Goal: Task Accomplishment & Management: Use online tool/utility

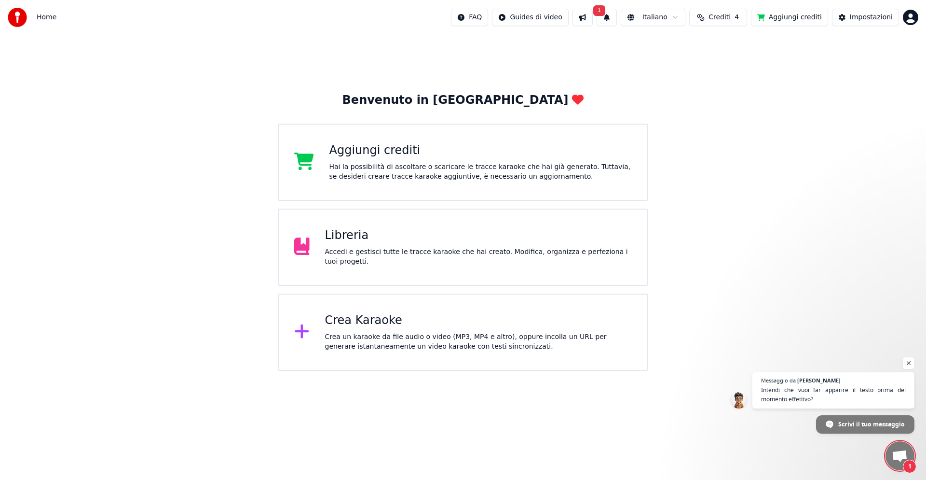
click at [378, 319] on div "Crea Karaoke" at bounding box center [478, 320] width 307 height 15
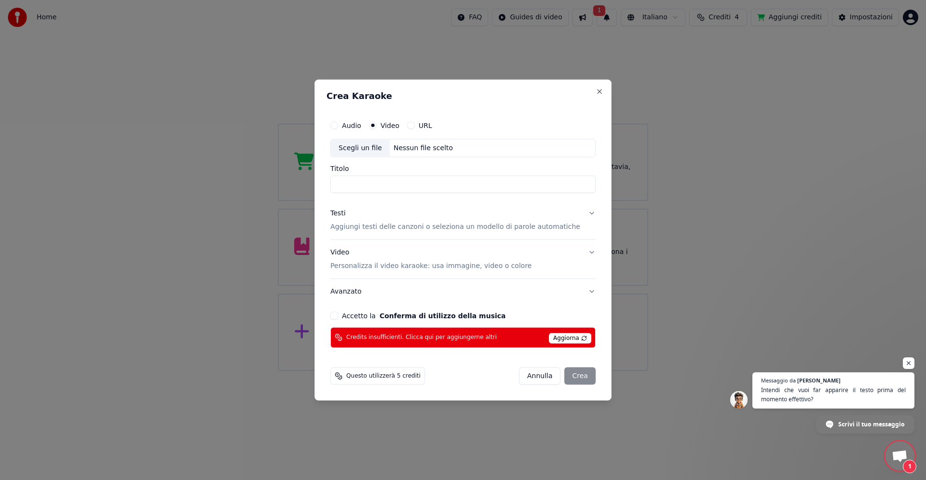
click at [435, 148] on div "Nessun file scelto" at bounding box center [423, 148] width 67 height 10
type input "**********"
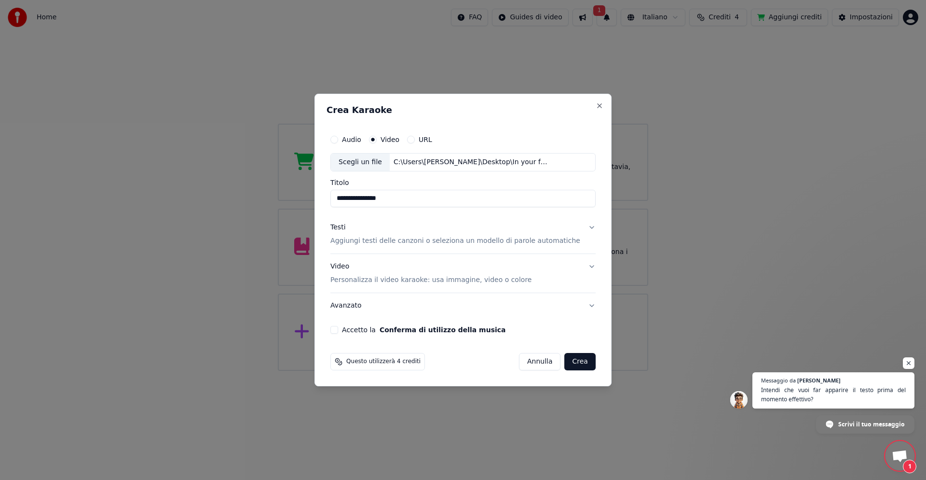
click at [338, 330] on button "Accetto la Conferma di utilizzo della musica" at bounding box center [335, 330] width 8 height 8
click at [415, 138] on button "URL" at bounding box center [411, 140] width 8 height 8
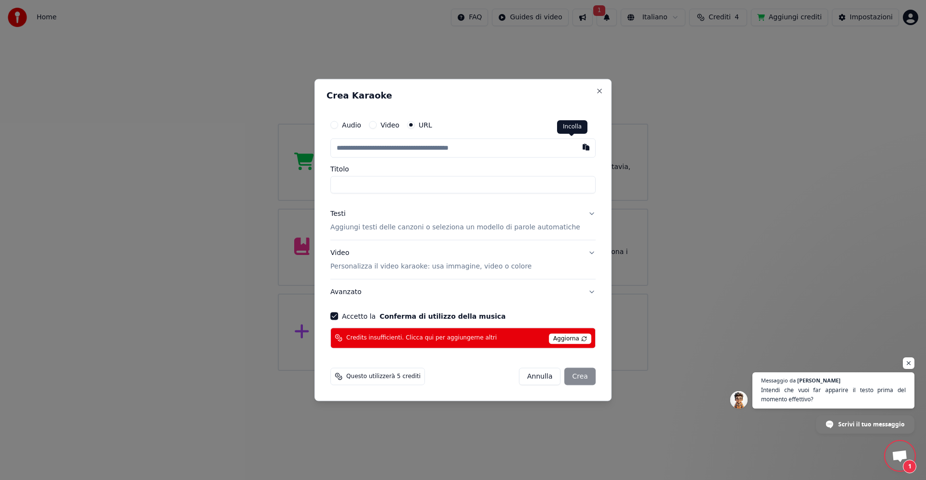
click at [577, 145] on button "button" at bounding box center [586, 146] width 19 height 17
click at [577, 147] on button "button" at bounding box center [586, 146] width 19 height 17
click at [377, 124] on button "Video" at bounding box center [373, 125] width 8 height 8
click at [380, 144] on div "Scegli un file" at bounding box center [360, 147] width 59 height 17
type input "**********"
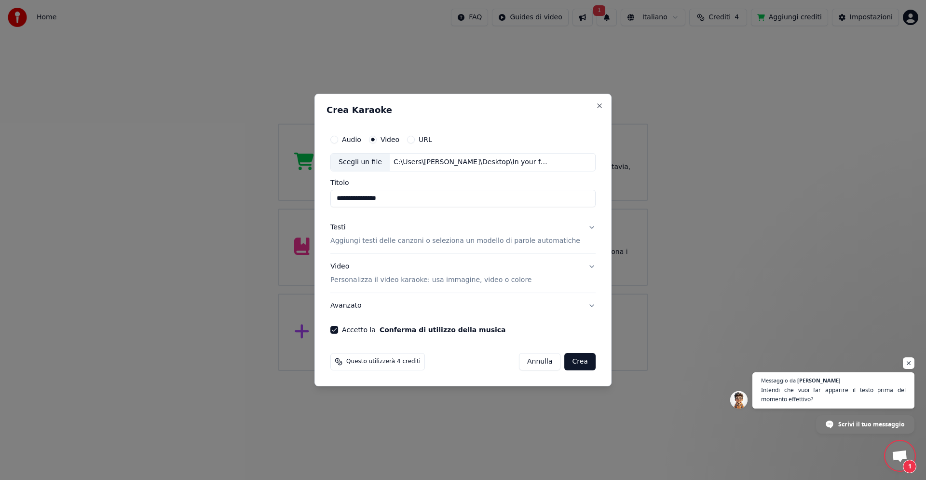
click at [537, 240] on p "Aggiungi testi delle canzoni o seleziona un modello di parole automatiche" at bounding box center [456, 241] width 250 height 10
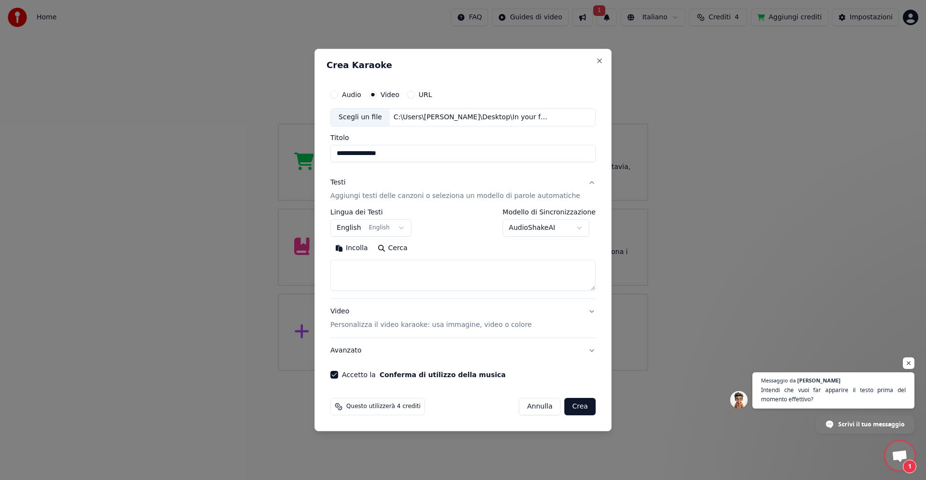
click at [362, 227] on button "English English" at bounding box center [371, 227] width 81 height 17
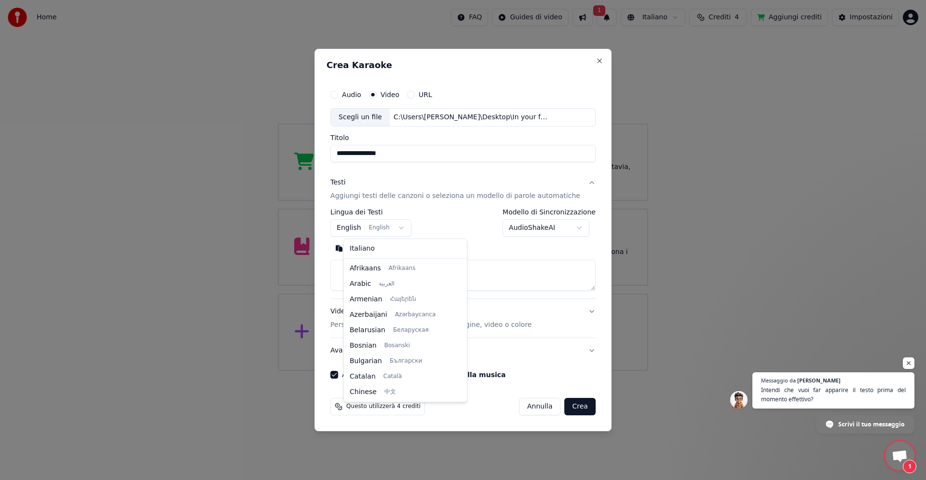
scroll to position [77, 0]
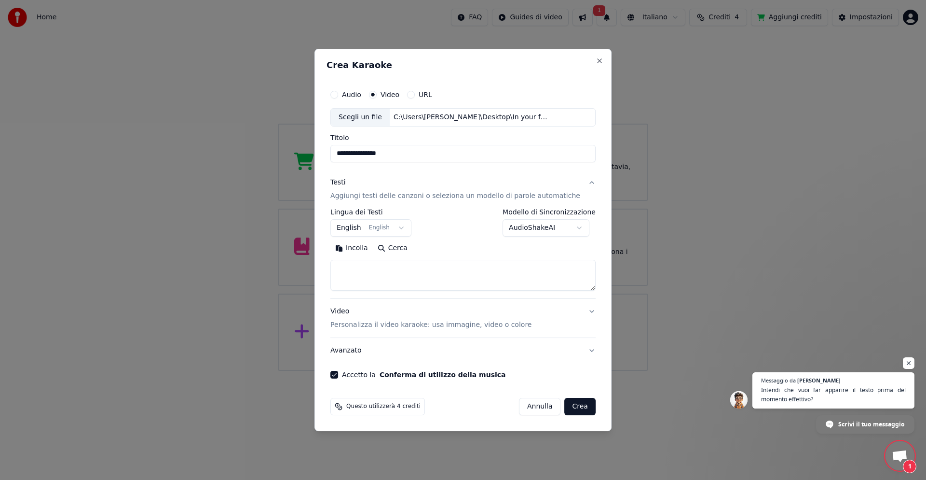
click at [573, 228] on body "Home FAQ Guides di video 1 Italiano Crediti 4 Aggiungi crediti Impostazioni Ben…" at bounding box center [463, 185] width 926 height 371
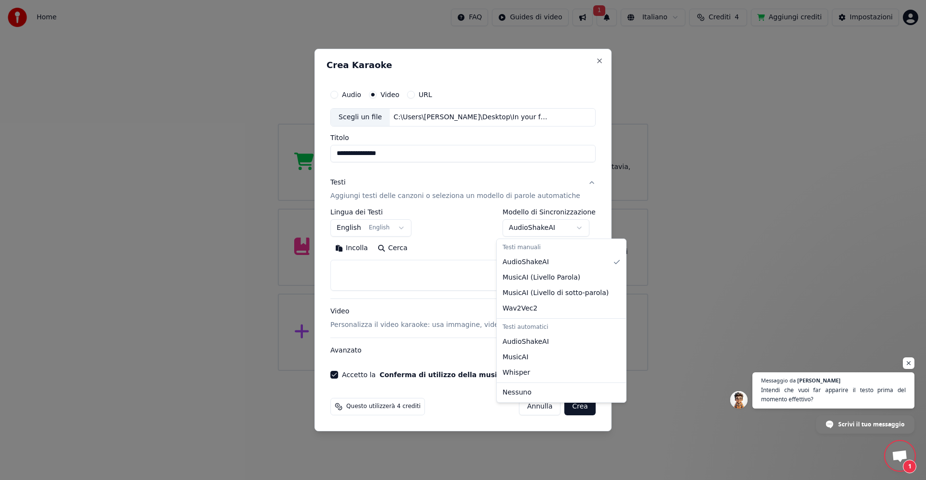
select select "**********"
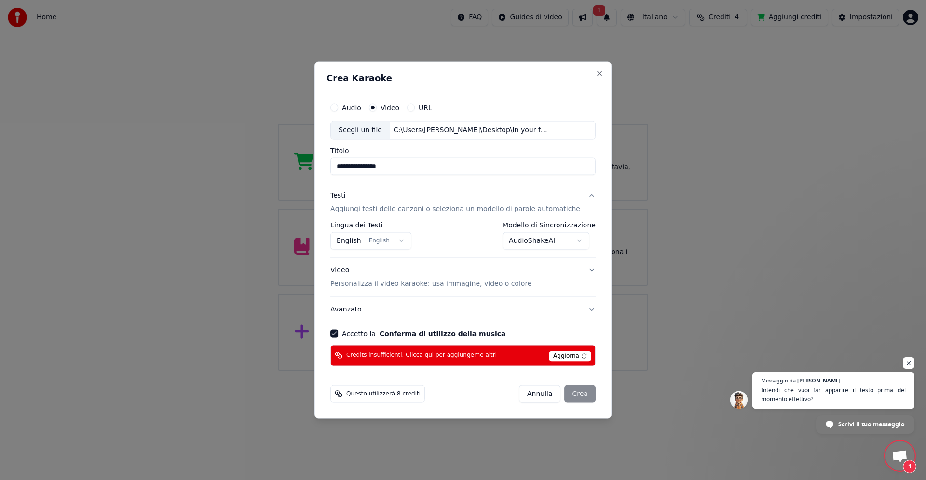
click at [570, 396] on div "[PERSON_NAME]" at bounding box center [557, 393] width 77 height 17
click at [570, 395] on div "[PERSON_NAME]" at bounding box center [557, 393] width 77 height 17
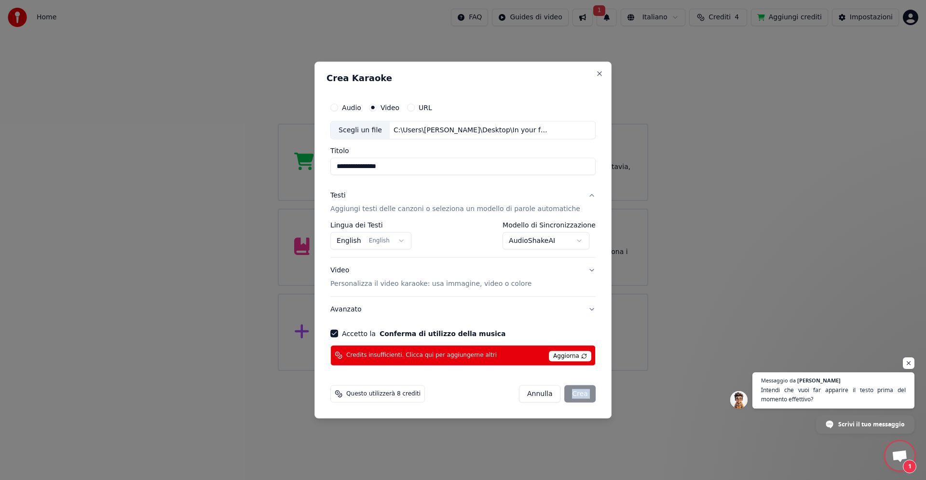
click at [570, 395] on div "[PERSON_NAME]" at bounding box center [557, 393] width 77 height 17
click at [338, 332] on button "Accetto la Conferma di utilizzo della musica" at bounding box center [335, 333] width 8 height 8
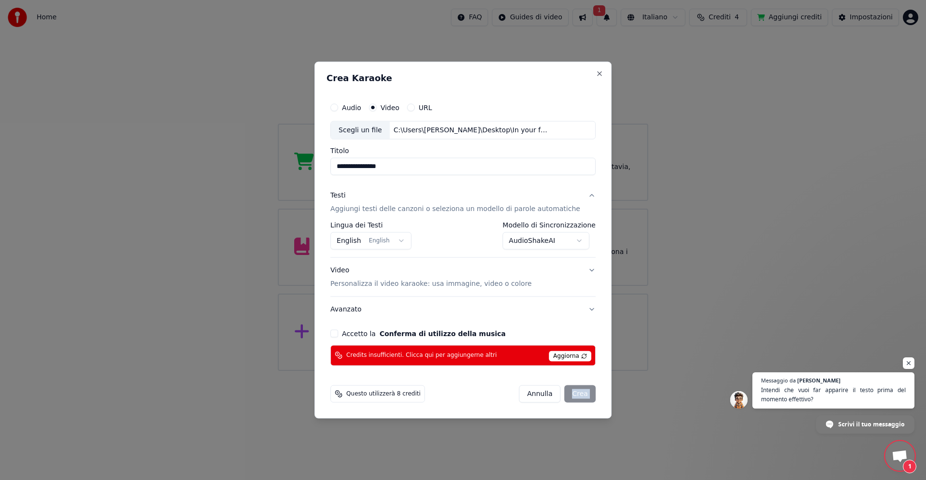
click at [338, 332] on button "Accetto la Conferma di utilizzo della musica" at bounding box center [335, 333] width 8 height 8
click at [579, 309] on button "Avanzato" at bounding box center [463, 308] width 265 height 25
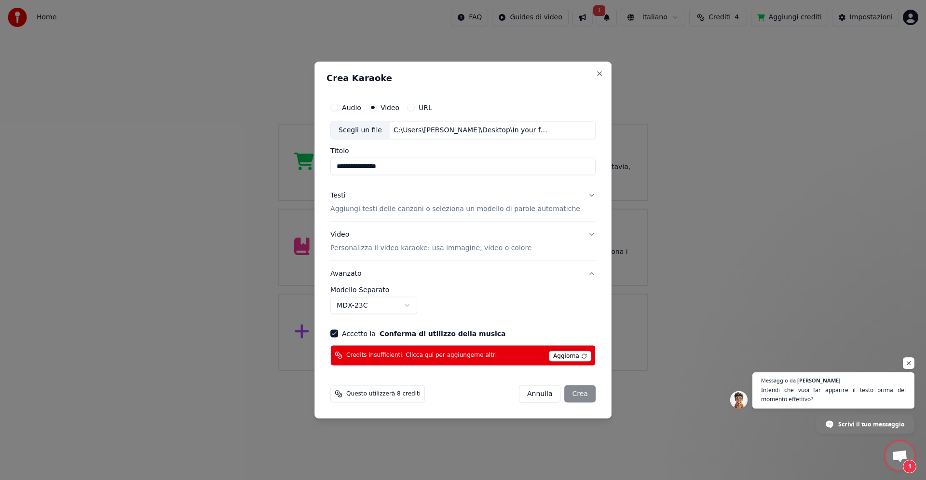
click at [579, 309] on div "**********" at bounding box center [463, 300] width 265 height 28
click at [567, 394] on div "[PERSON_NAME]" at bounding box center [557, 393] width 77 height 17
click at [338, 331] on button "Accetto la Conferma di utilizzo della musica" at bounding box center [335, 333] width 8 height 8
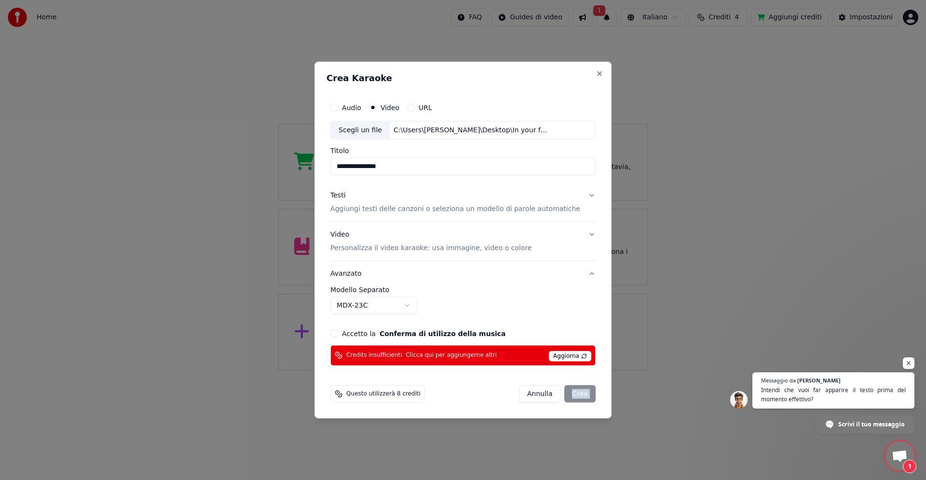
click at [338, 331] on button "Accetto la Conferma di utilizzo della musica" at bounding box center [335, 333] width 8 height 8
click at [576, 394] on div "[PERSON_NAME]" at bounding box center [557, 393] width 77 height 17
click at [575, 394] on div "[PERSON_NAME]" at bounding box center [557, 393] width 77 height 17
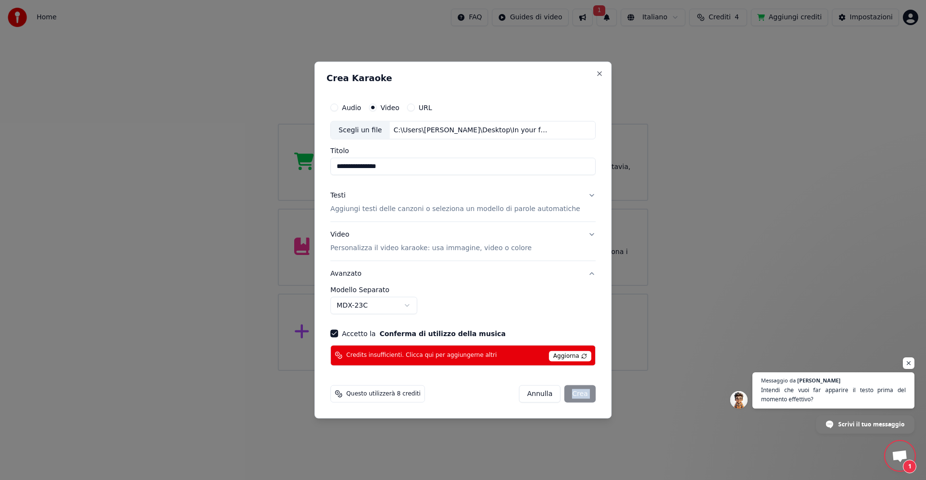
click at [364, 273] on button "Avanzato" at bounding box center [463, 273] width 265 height 25
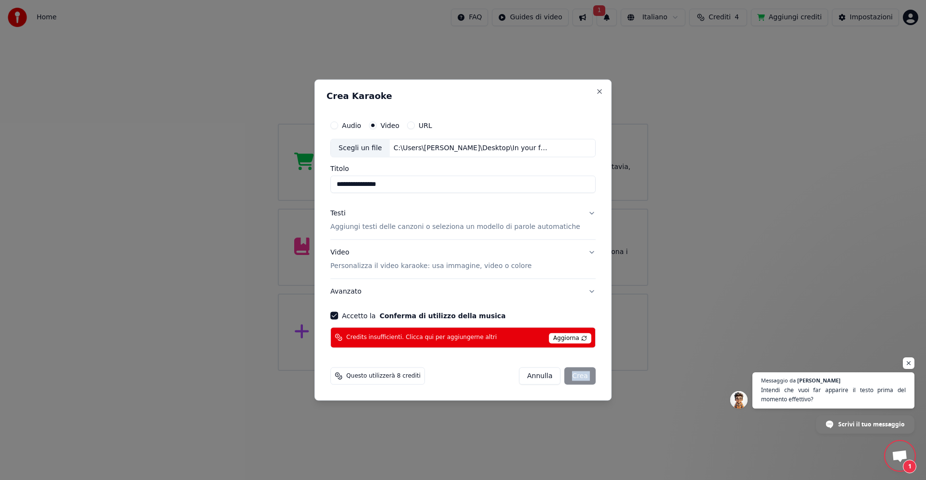
click at [576, 376] on div "[PERSON_NAME]" at bounding box center [557, 375] width 77 height 17
click at [576, 375] on div "[PERSON_NAME]" at bounding box center [557, 375] width 77 height 17
click at [564, 375] on div "[PERSON_NAME]" at bounding box center [557, 375] width 77 height 17
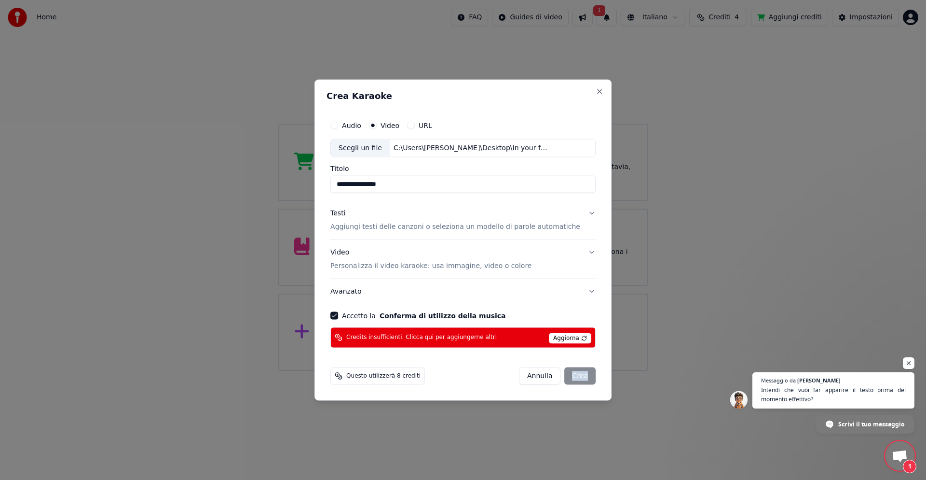
click at [564, 375] on div "[PERSON_NAME]" at bounding box center [557, 375] width 77 height 17
click at [563, 375] on div "[PERSON_NAME]" at bounding box center [557, 375] width 77 height 17
click at [562, 375] on div "[PERSON_NAME]" at bounding box center [557, 375] width 77 height 17
click at [578, 289] on button "Avanzato" at bounding box center [463, 290] width 265 height 25
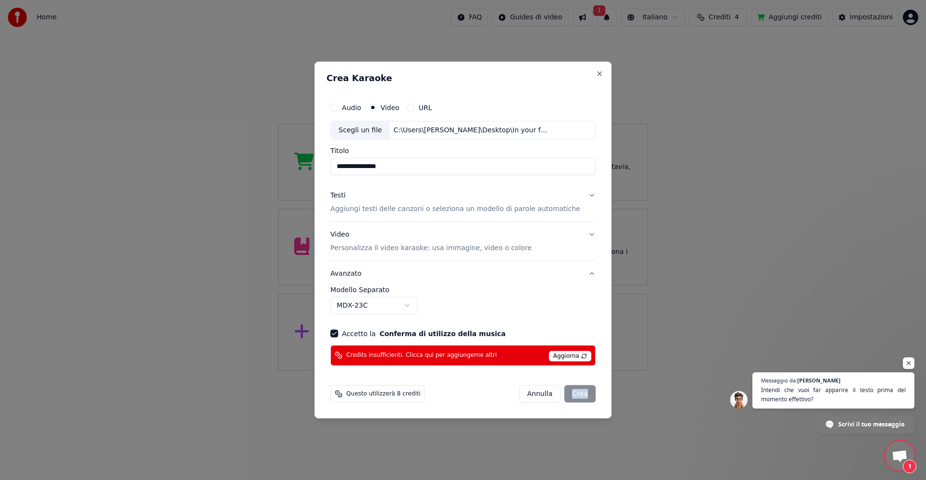
click at [384, 289] on label "Modello Separato" at bounding box center [463, 289] width 265 height 7
click at [422, 306] on body "Home FAQ Guides di video 1 Italiano Crediti 4 Aggiungi crediti Impostazioni Ben…" at bounding box center [463, 185] width 926 height 371
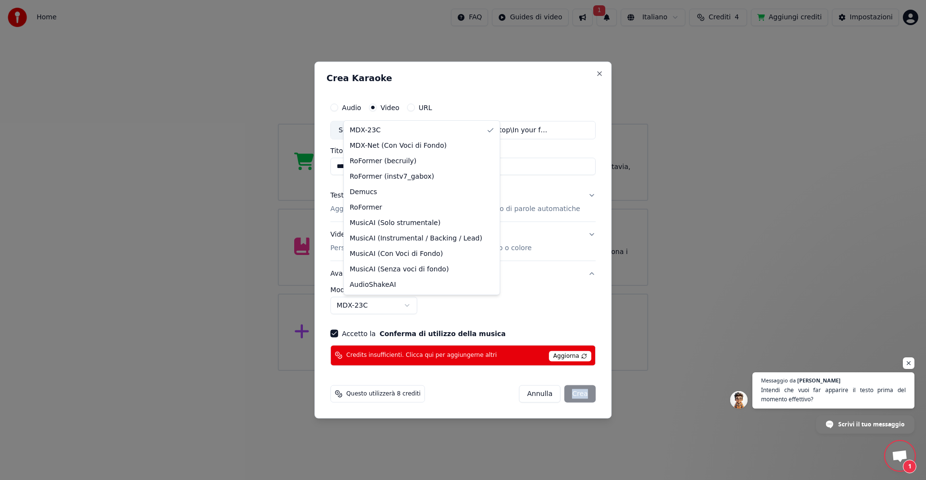
select select "**********"
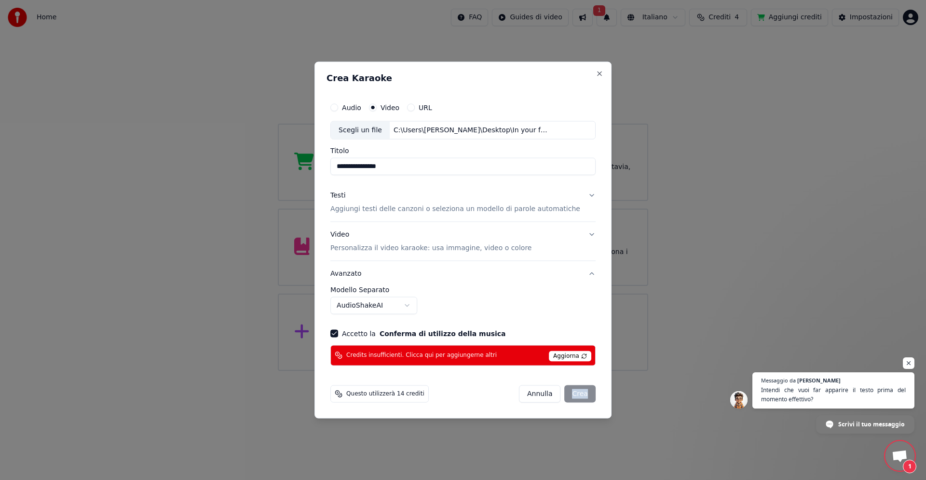
click at [570, 392] on div "[PERSON_NAME]" at bounding box center [557, 393] width 77 height 17
click at [568, 393] on div "[PERSON_NAME]" at bounding box center [557, 393] width 77 height 17
click at [469, 127] on div "C:\Users\[PERSON_NAME]\Desktop\In your feelings.mp4" at bounding box center [472, 130] width 164 height 10
click at [338, 105] on button "Audio" at bounding box center [335, 108] width 8 height 8
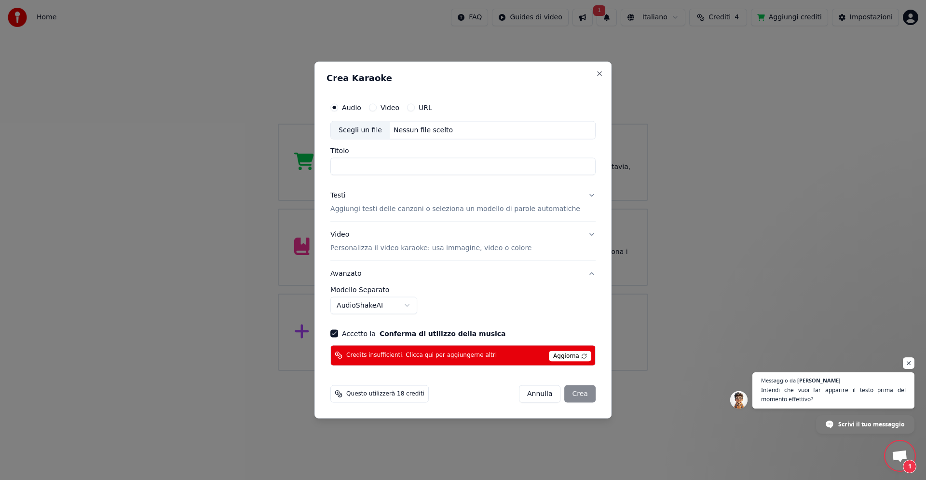
click at [435, 128] on div "Nessun file scelto" at bounding box center [423, 130] width 67 height 10
type input "**********"
click at [570, 392] on div "[PERSON_NAME]" at bounding box center [557, 393] width 77 height 17
click at [488, 248] on p "Personalizza il video karaoke: usa immagine, video o colore" at bounding box center [431, 248] width 201 height 10
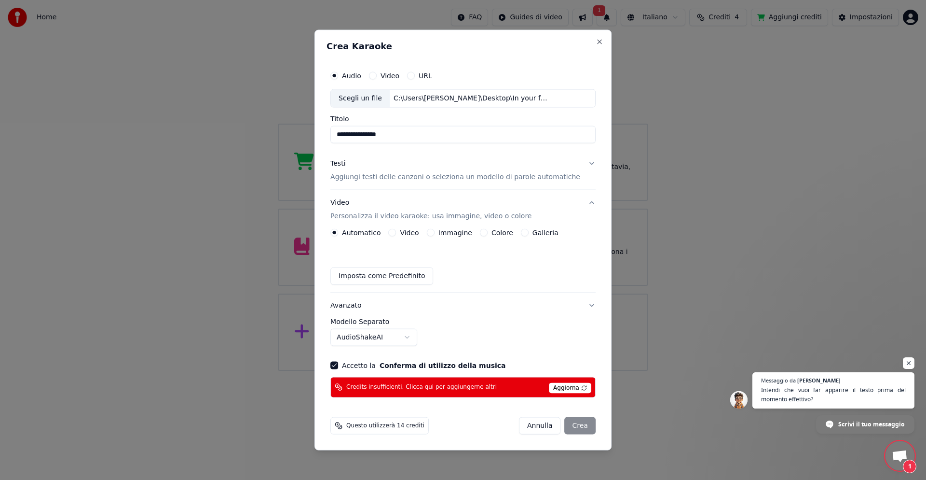
click at [488, 229] on button "Video Personalizza il video karaoke: usa immagine, video o colore" at bounding box center [463, 209] width 265 height 39
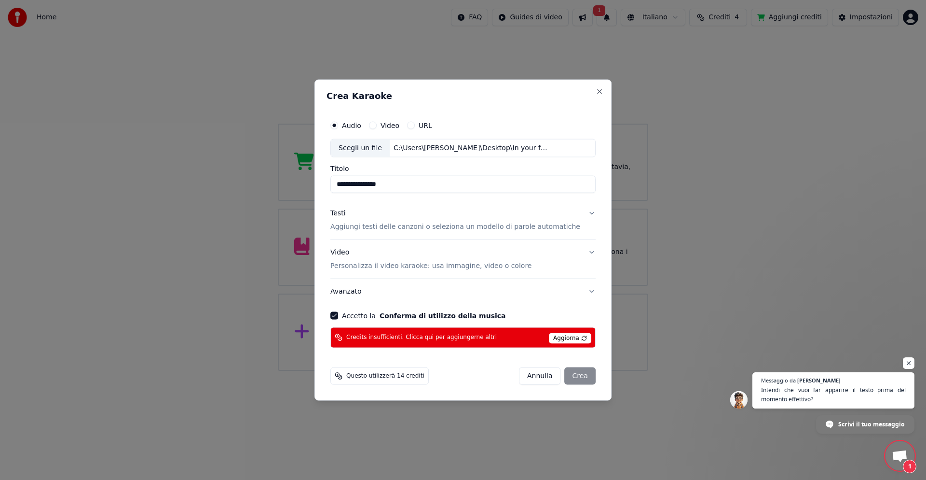
click at [488, 248] on div "Video Personalizza il video karaoke: usa immagine, video o colore" at bounding box center [431, 259] width 201 height 23
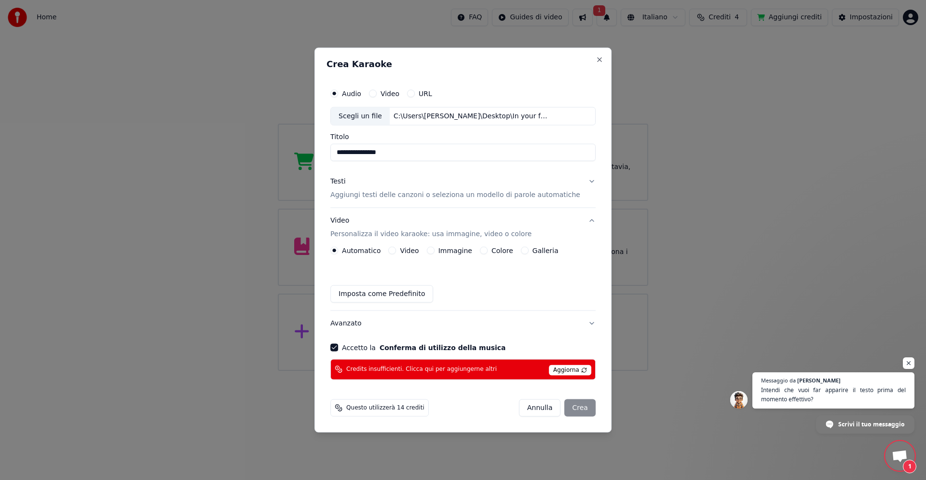
click at [396, 249] on button "Video" at bounding box center [392, 250] width 8 height 8
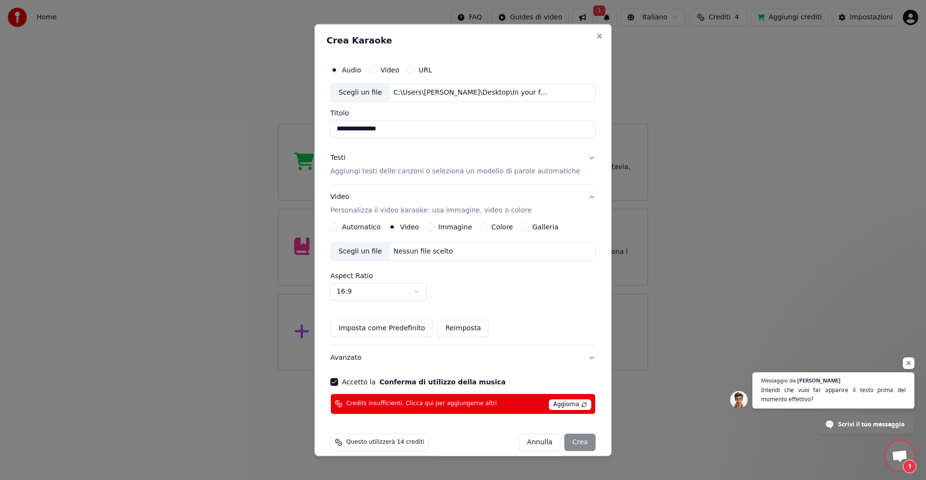
click at [419, 327] on button "Imposta come Predefinito" at bounding box center [382, 327] width 103 height 17
click at [420, 248] on div "Nessun file scelto" at bounding box center [423, 252] width 67 height 10
click at [549, 403] on span "Aggiorna" at bounding box center [570, 404] width 42 height 11
click at [558, 440] on div "[PERSON_NAME]" at bounding box center [557, 441] width 77 height 17
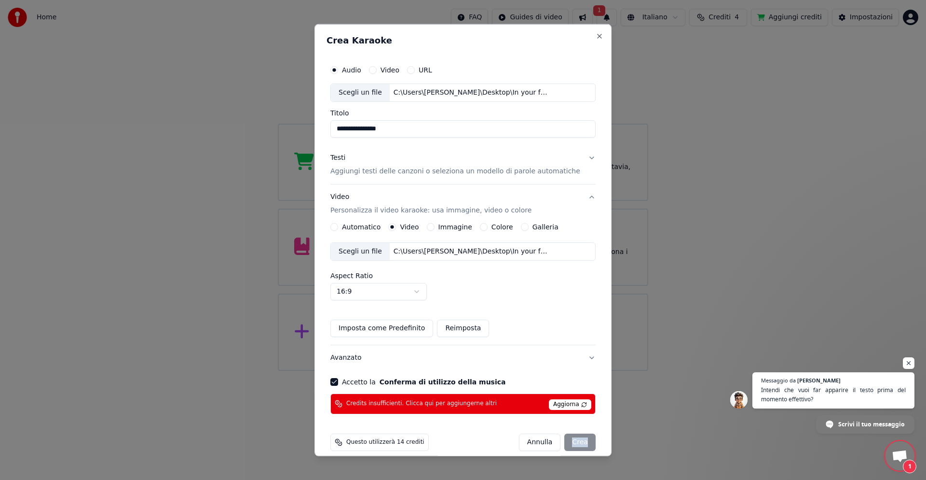
click at [558, 440] on div "[PERSON_NAME]" at bounding box center [557, 441] width 77 height 17
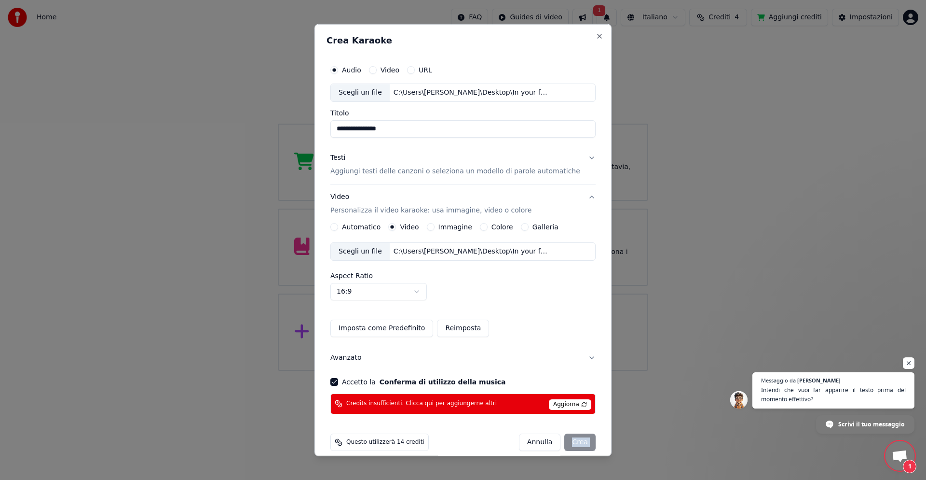
click at [558, 440] on div "[PERSON_NAME]" at bounding box center [557, 441] width 77 height 17
click at [377, 68] on button "Video" at bounding box center [373, 70] width 8 height 8
click at [564, 439] on div "[PERSON_NAME]" at bounding box center [557, 441] width 77 height 17
click at [568, 400] on span "Aggiorna" at bounding box center [570, 404] width 42 height 11
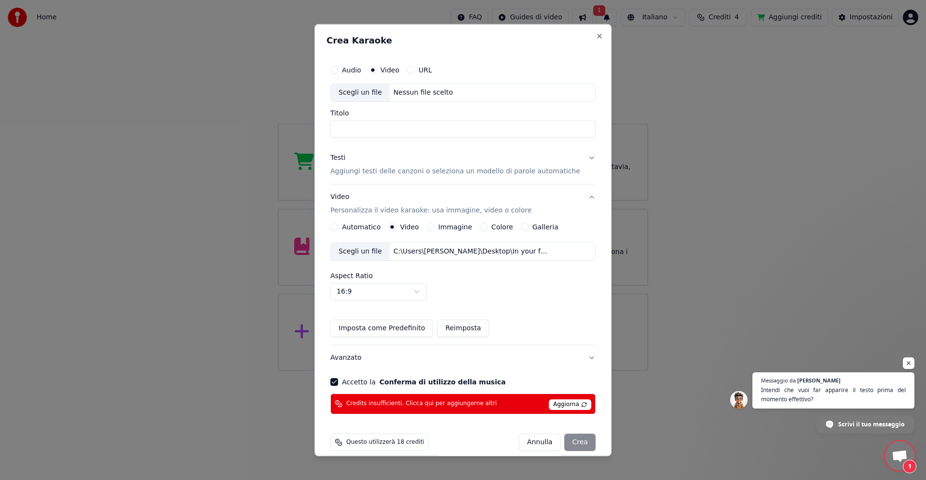
click at [569, 400] on span "Aggiorna" at bounding box center [570, 404] width 42 height 11
click at [568, 400] on span "Aggiorna" at bounding box center [570, 404] width 42 height 11
click at [566, 446] on div "[PERSON_NAME]" at bounding box center [557, 441] width 77 height 17
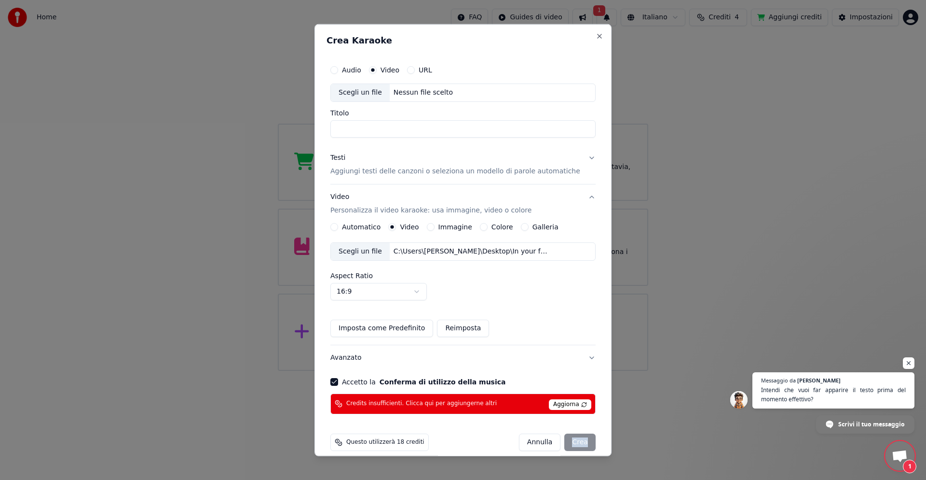
drag, startPoint x: 529, startPoint y: 442, endPoint x: 539, endPoint y: 444, distance: 10.2
click at [530, 442] on button "Annulla" at bounding box center [540, 441] width 42 height 17
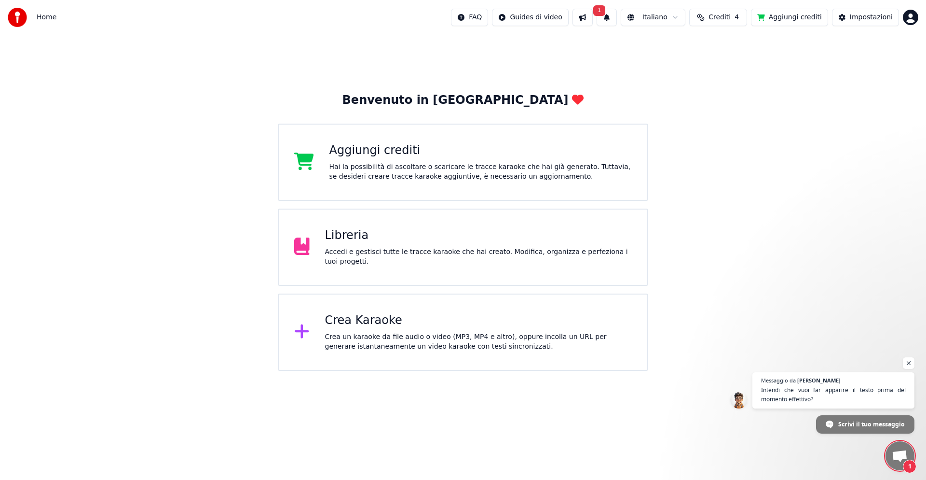
click at [563, 371] on html "Home FAQ Guides di video 1 Italiano Crediti 4 Aggiungi crediti Impostazioni Ben…" at bounding box center [463, 185] width 926 height 371
click at [340, 323] on div "Crea Karaoke" at bounding box center [478, 320] width 307 height 15
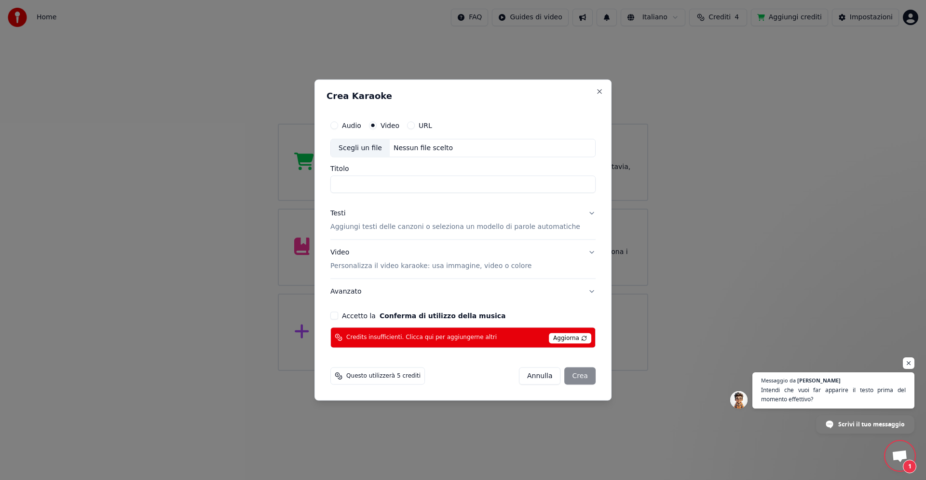
click at [338, 315] on button "Accetto la Conferma di utilizzo della musica" at bounding box center [335, 315] width 8 height 8
click at [377, 149] on div "Scegli un file" at bounding box center [360, 147] width 59 height 17
type input "**********"
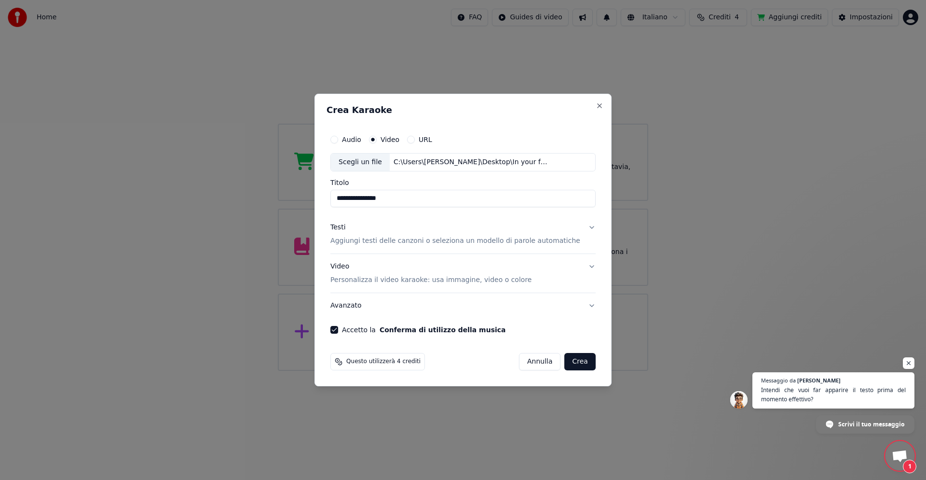
click at [416, 239] on p "Aggiungi testi delle canzoni o seleziona un modello di parole automatiche" at bounding box center [456, 241] width 250 height 10
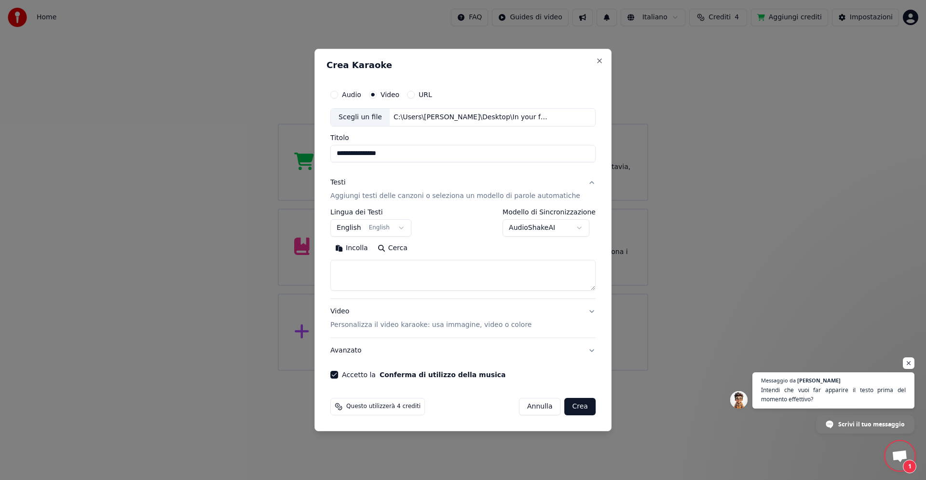
click at [361, 229] on button "English English" at bounding box center [371, 227] width 81 height 17
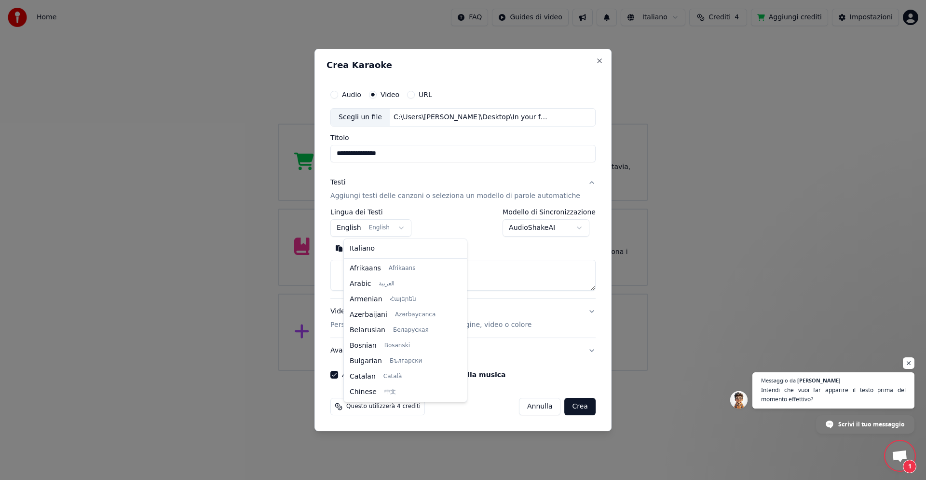
scroll to position [77, 0]
click at [364, 227] on body "Home FAQ Guides di video Italiano Crediti 4 Aggiungi crediti Impostazioni Benve…" at bounding box center [463, 185] width 926 height 371
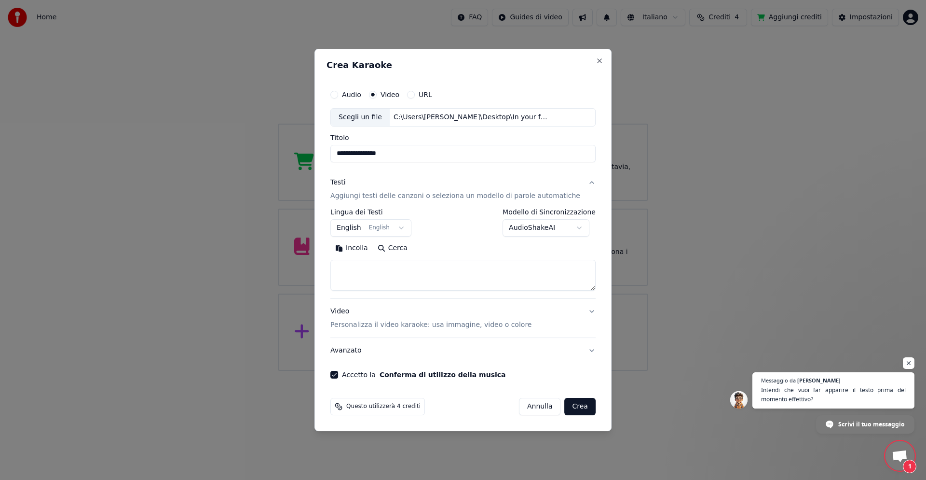
click at [403, 248] on button "Cerca" at bounding box center [393, 247] width 40 height 15
click at [404, 247] on button "Cerca" at bounding box center [393, 247] width 40 height 15
click at [364, 248] on button "Incolla" at bounding box center [352, 247] width 42 height 15
type textarea "**********"
click at [565, 407] on button "Crea" at bounding box center [580, 406] width 31 height 17
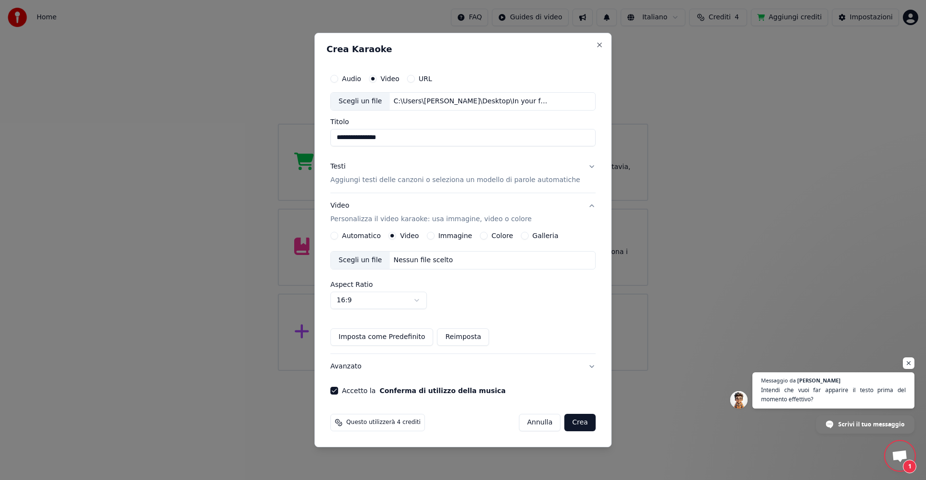
click at [373, 259] on div "Scegli un file" at bounding box center [360, 259] width 59 height 17
click at [415, 79] on button "URL" at bounding box center [411, 79] width 8 height 8
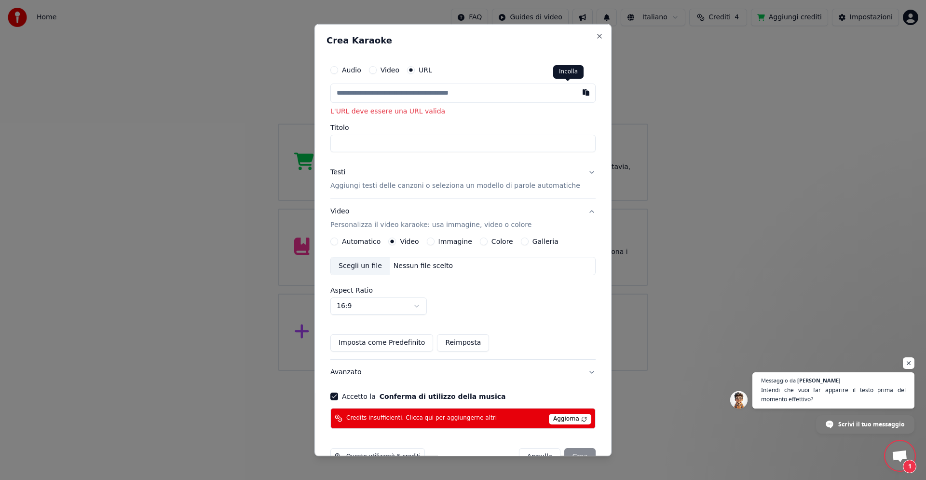
click at [577, 94] on button "button" at bounding box center [586, 91] width 19 height 17
type input "**********"
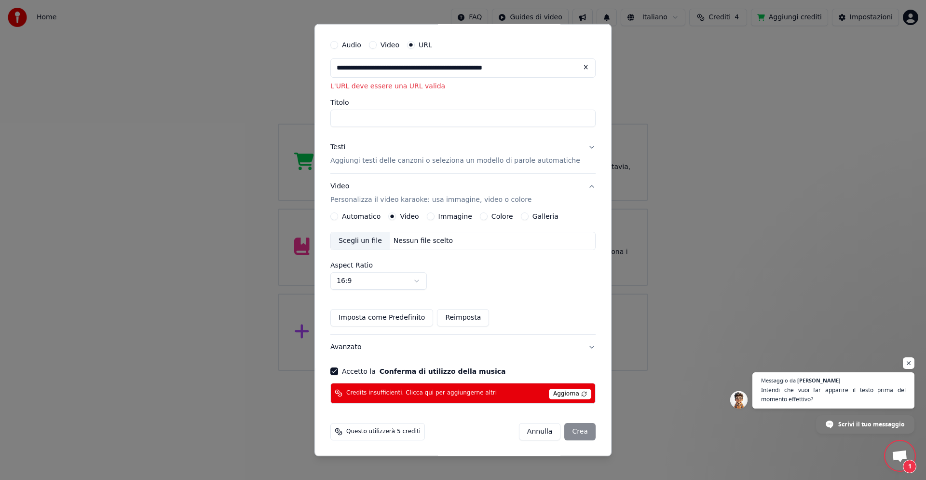
click at [370, 240] on div "Scegli un file" at bounding box center [360, 240] width 59 height 17
click at [370, 117] on input "Titolo" at bounding box center [463, 118] width 265 height 17
click at [352, 113] on input "Titolo" at bounding box center [463, 118] width 265 height 17
type input "**********"
click at [570, 429] on div "[PERSON_NAME]" at bounding box center [557, 431] width 77 height 17
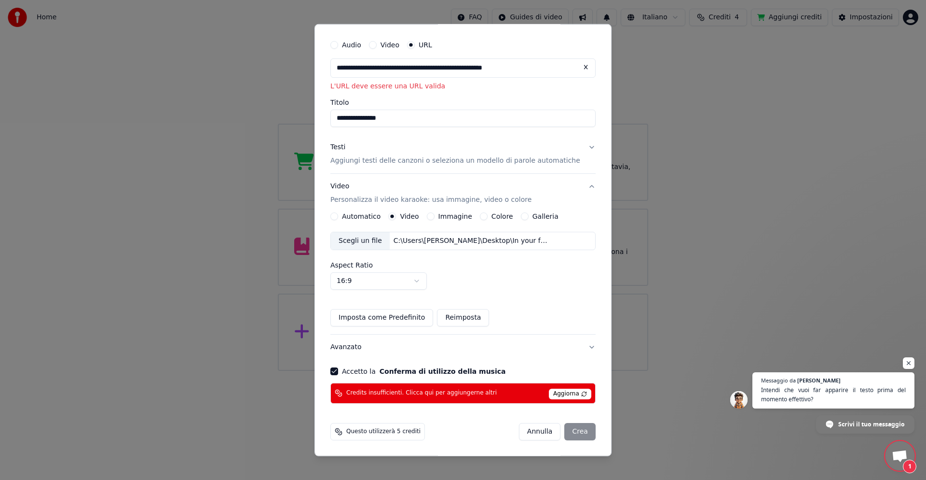
click at [569, 431] on div "[PERSON_NAME]" at bounding box center [557, 431] width 77 height 17
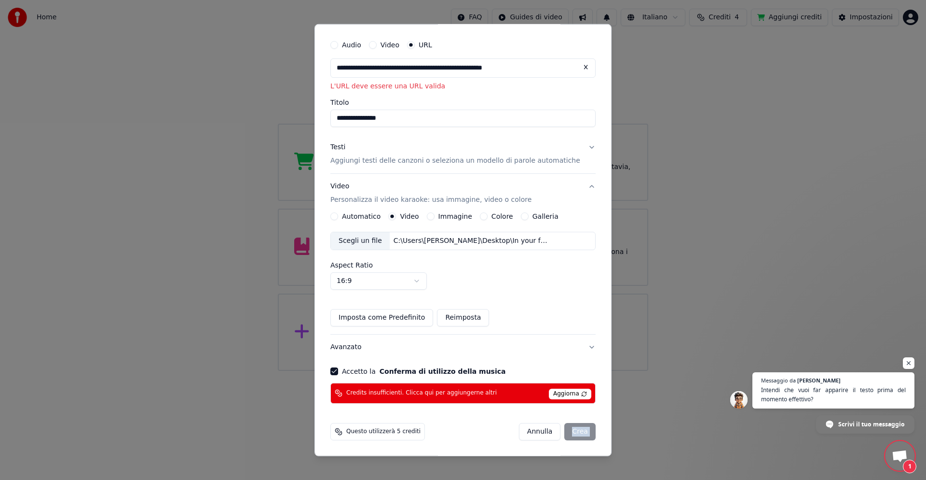
click at [569, 431] on div "[PERSON_NAME]" at bounding box center [557, 431] width 77 height 17
click at [544, 69] on input "**********" at bounding box center [463, 67] width 265 height 19
drag, startPoint x: 544, startPoint y: 69, endPoint x: 278, endPoint y: 65, distance: 265.4
click at [279, 65] on body "Home FAQ Guides di video Italiano Crediti 4 Aggiungi crediti Impostazioni Benve…" at bounding box center [463, 185] width 926 height 371
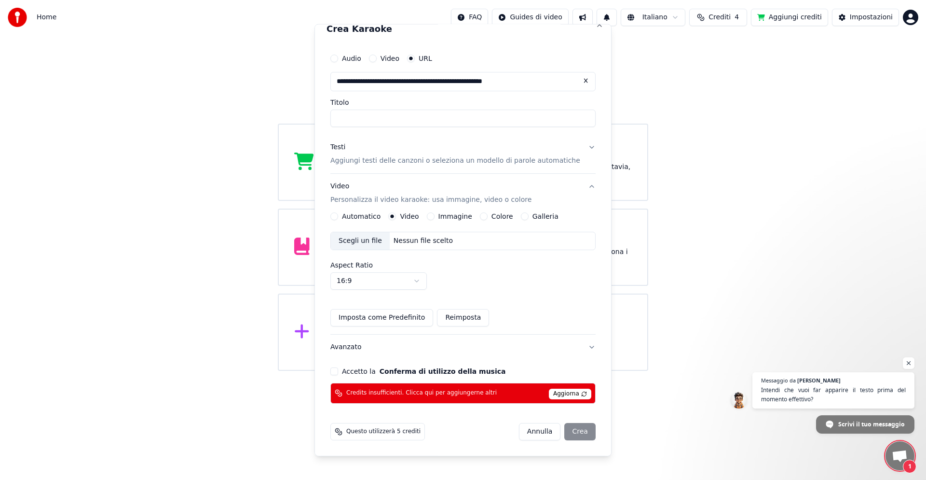
scroll to position [12, 0]
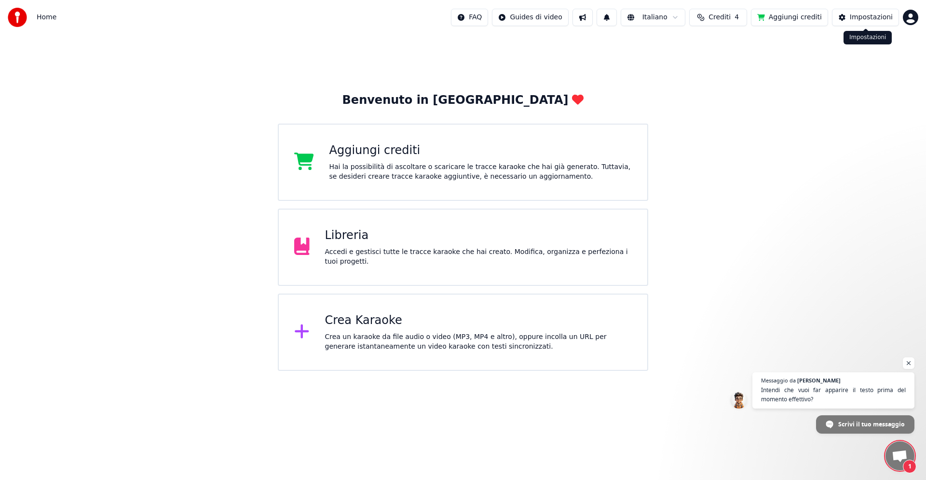
click at [860, 17] on div "Impostazioni" at bounding box center [871, 18] width 43 height 10
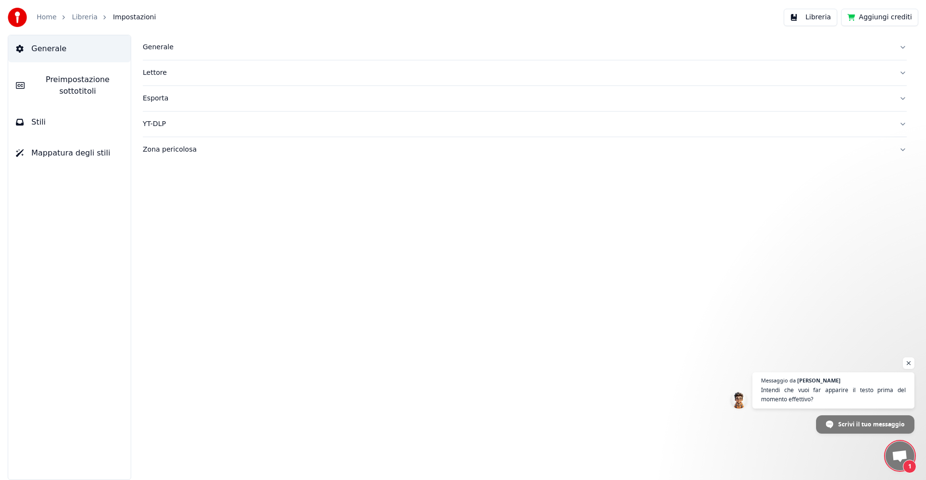
click at [76, 79] on span "Preimpostazione sottotitoli" at bounding box center [77, 85] width 91 height 23
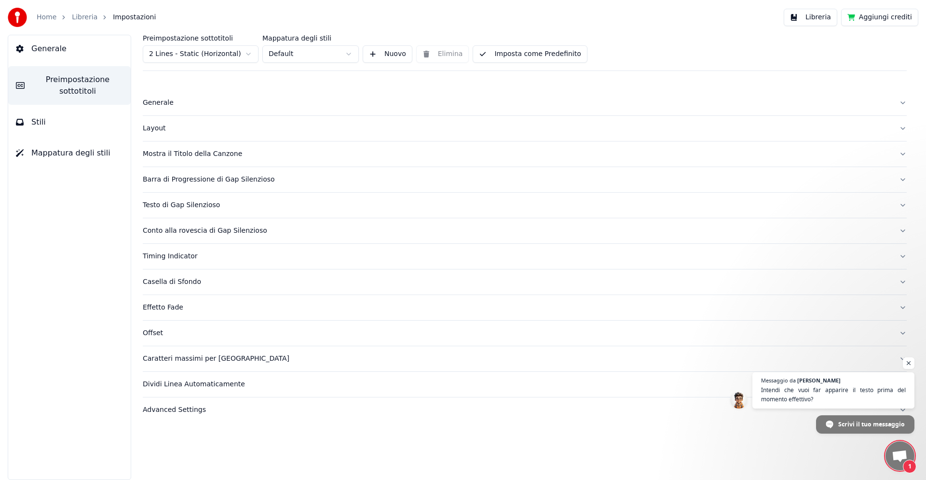
click at [379, 55] on button "Nuovo" at bounding box center [388, 53] width 50 height 17
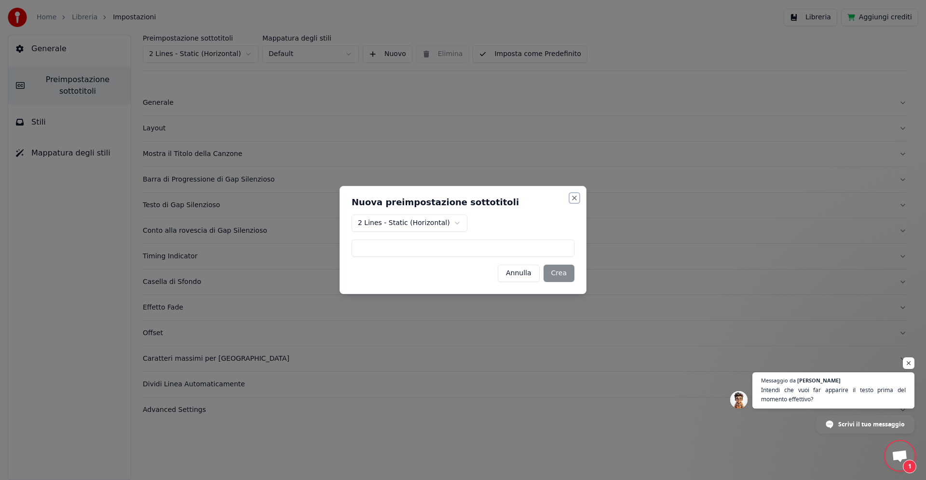
click at [577, 197] on button "Close" at bounding box center [575, 198] width 8 height 8
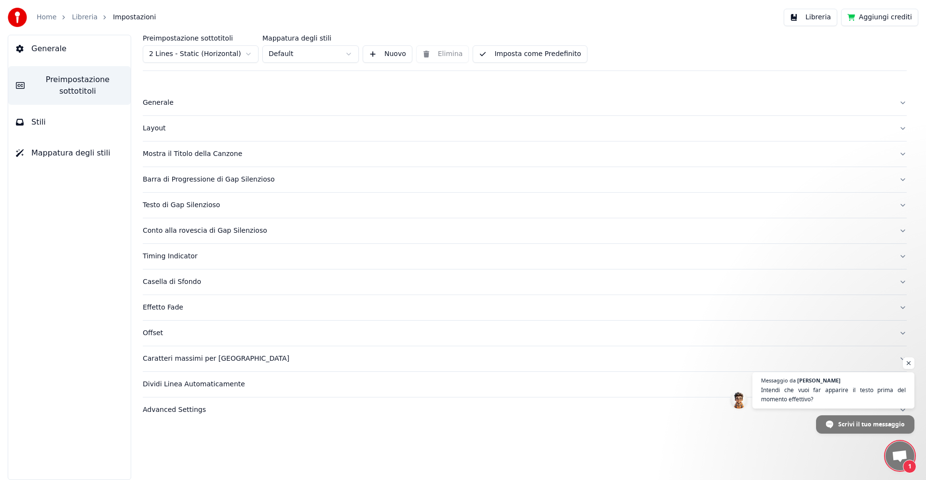
click at [32, 48] on span "Generale" at bounding box center [48, 49] width 35 height 12
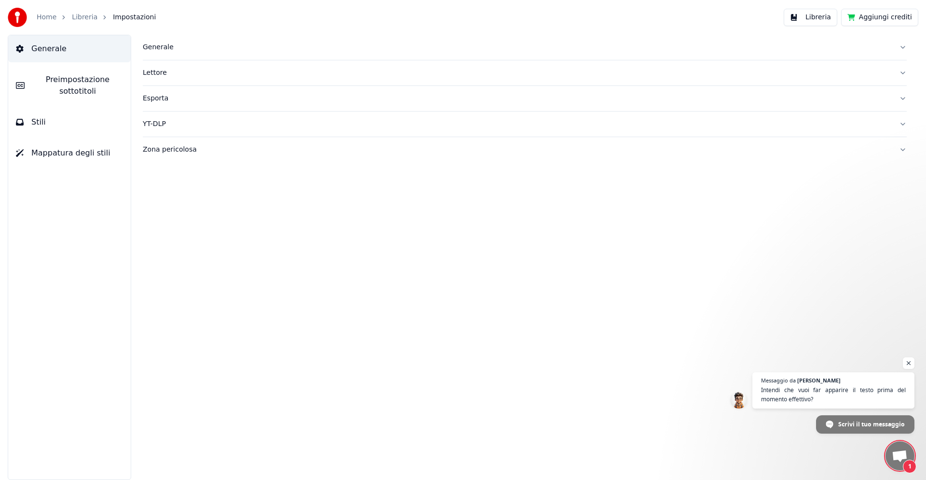
click at [166, 98] on div "Esporta" at bounding box center [517, 99] width 749 height 10
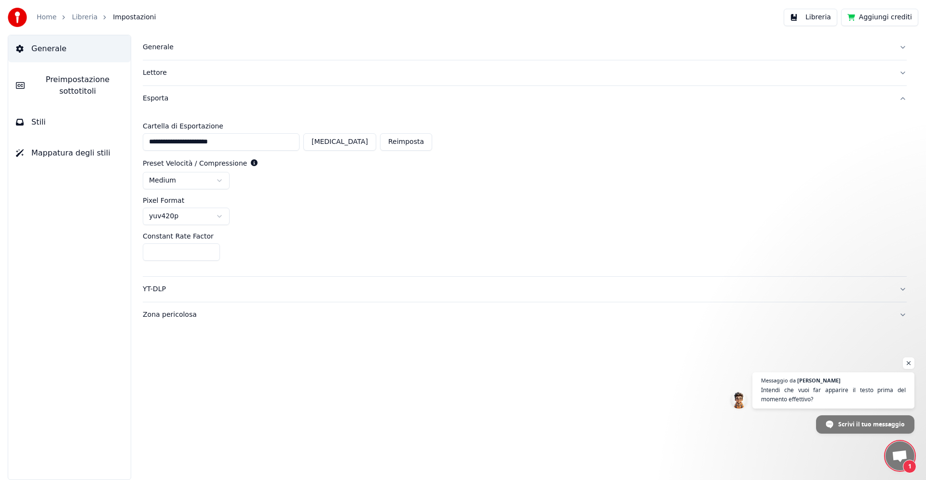
click at [22, 18] on img at bounding box center [17, 17] width 19 height 19
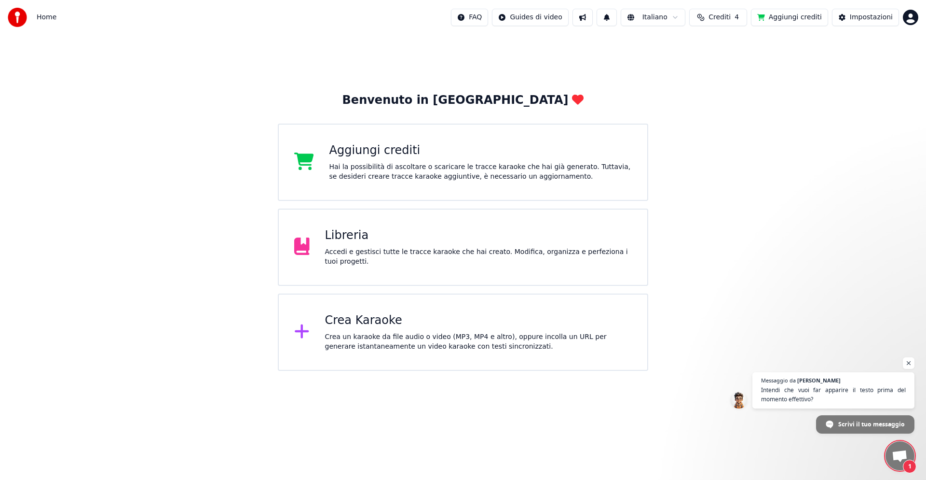
click at [352, 323] on div "Crea Karaoke" at bounding box center [478, 320] width 307 height 15
